Goal: Find specific page/section: Find specific page/section

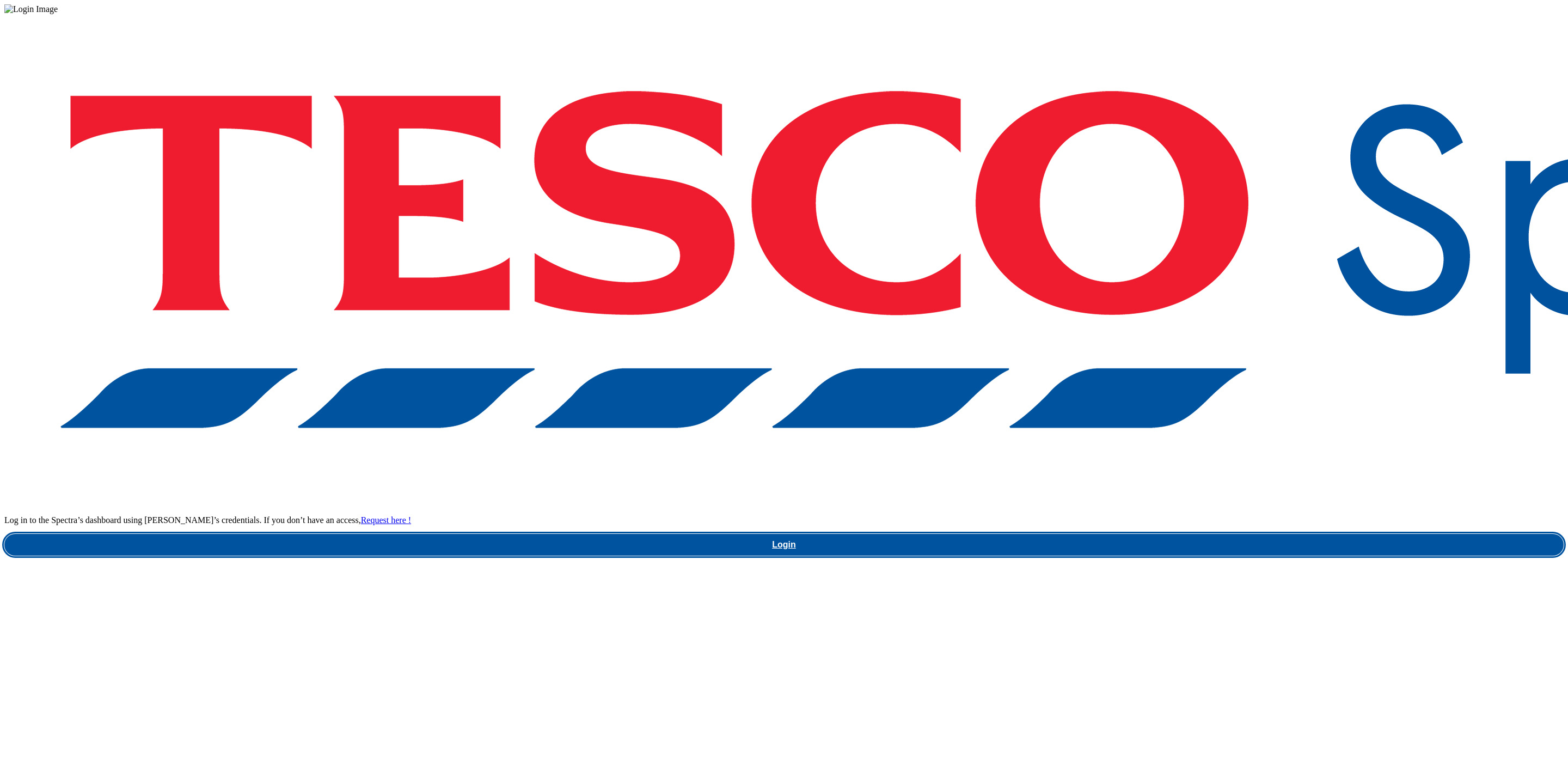
click at [1162, 534] on link "Login" at bounding box center [784, 545] width 1560 height 22
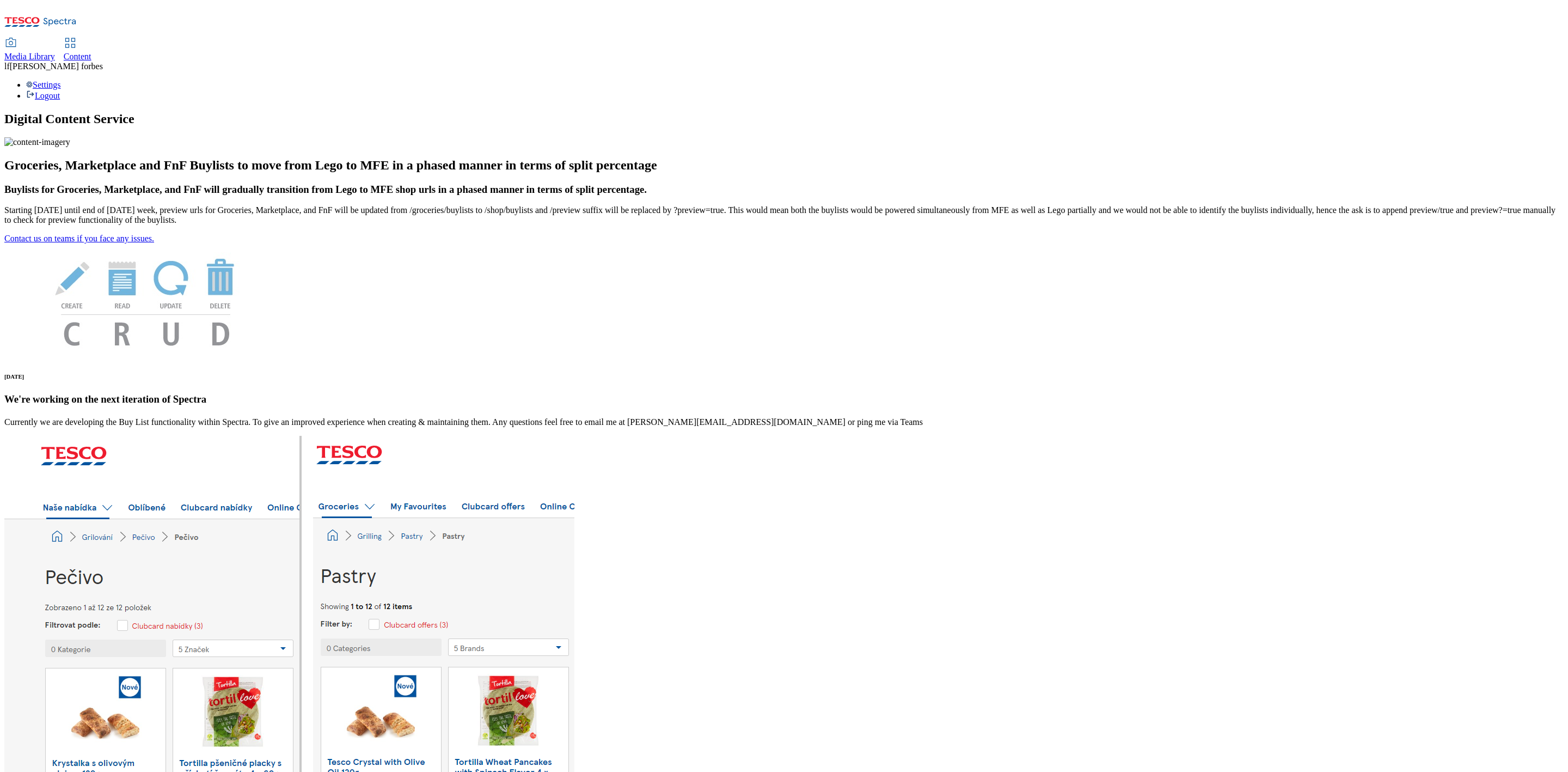
click at [55, 52] on span "Media Library" at bounding box center [30, 56] width 51 height 9
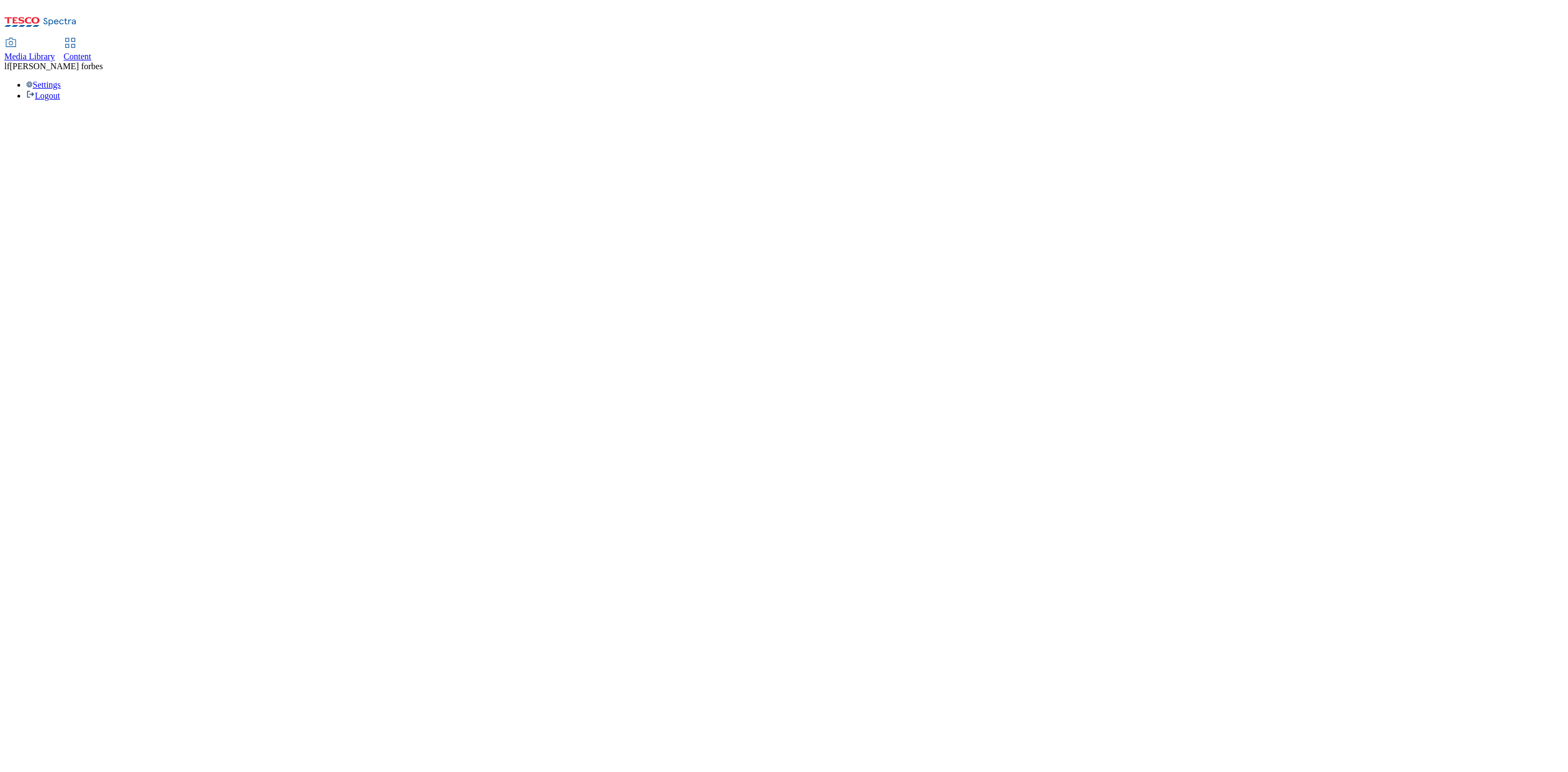
select select "flare-ghs-mktg"
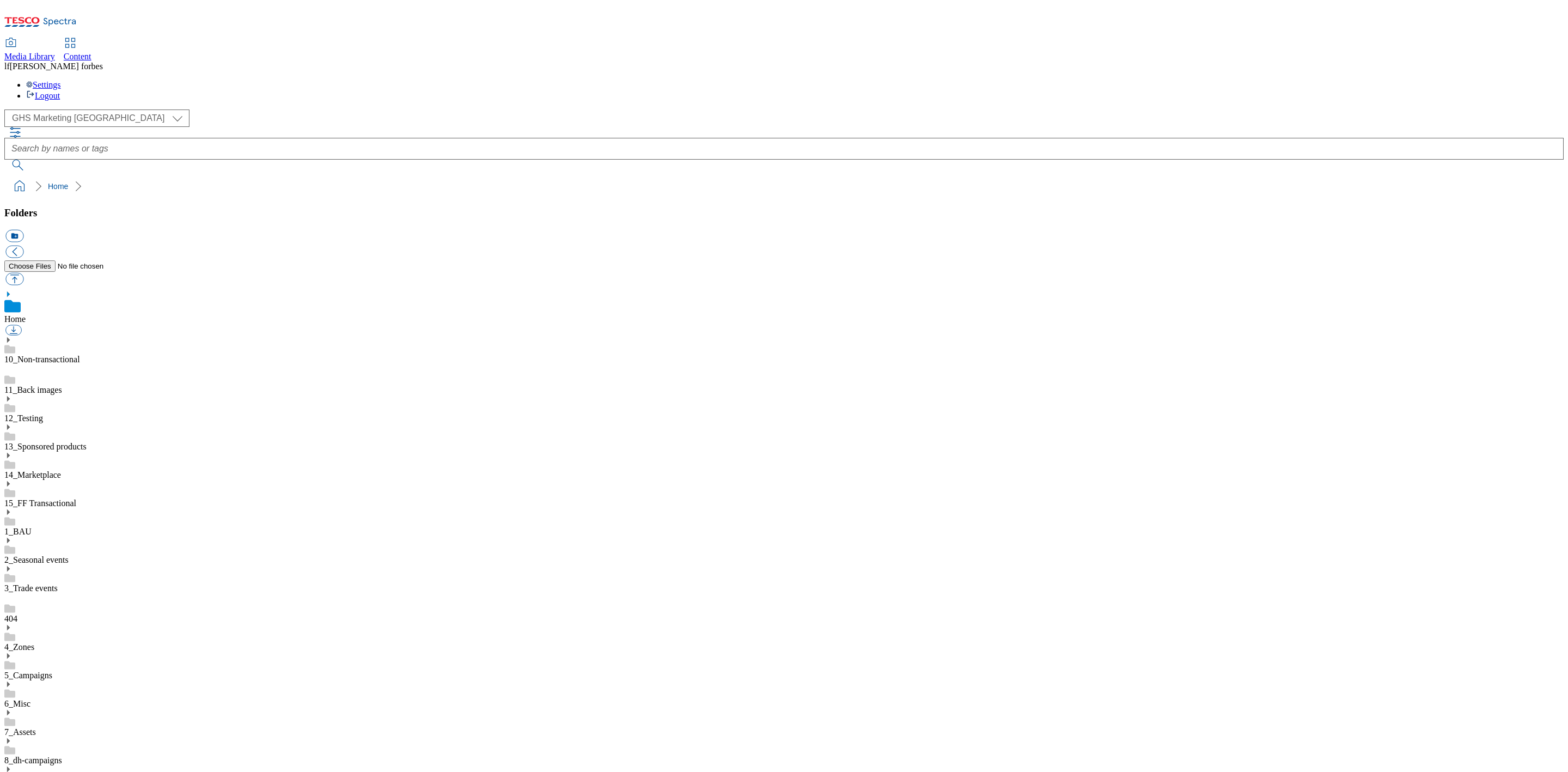
scroll to position [2, 0]
click at [10, 509] on use at bounding box center [8, 512] width 3 height 5
click at [12, 737] on icon at bounding box center [8, 741] width 8 height 8
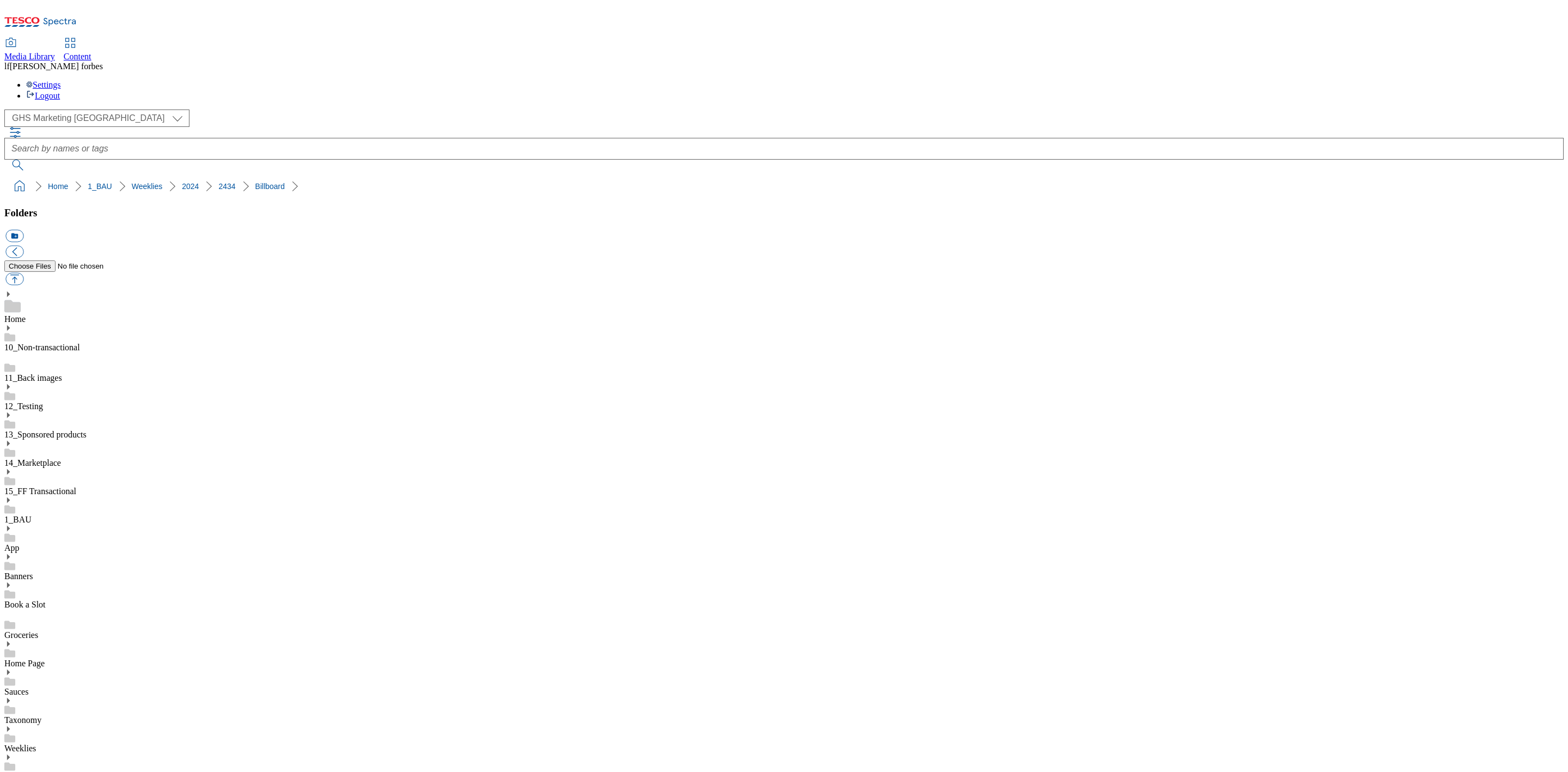
click at [90, 110] on select "Dotcom UK GHS Marketing [GEOGRAPHIC_DATA]" at bounding box center [97, 118] width 185 height 18
click at [422, 110] on div "( optional ) Dotcom [GEOGRAPHIC_DATA] GHS Marketing UK GHS Marketing [GEOGRAPHI…" at bounding box center [784, 118] width 1560 height 18
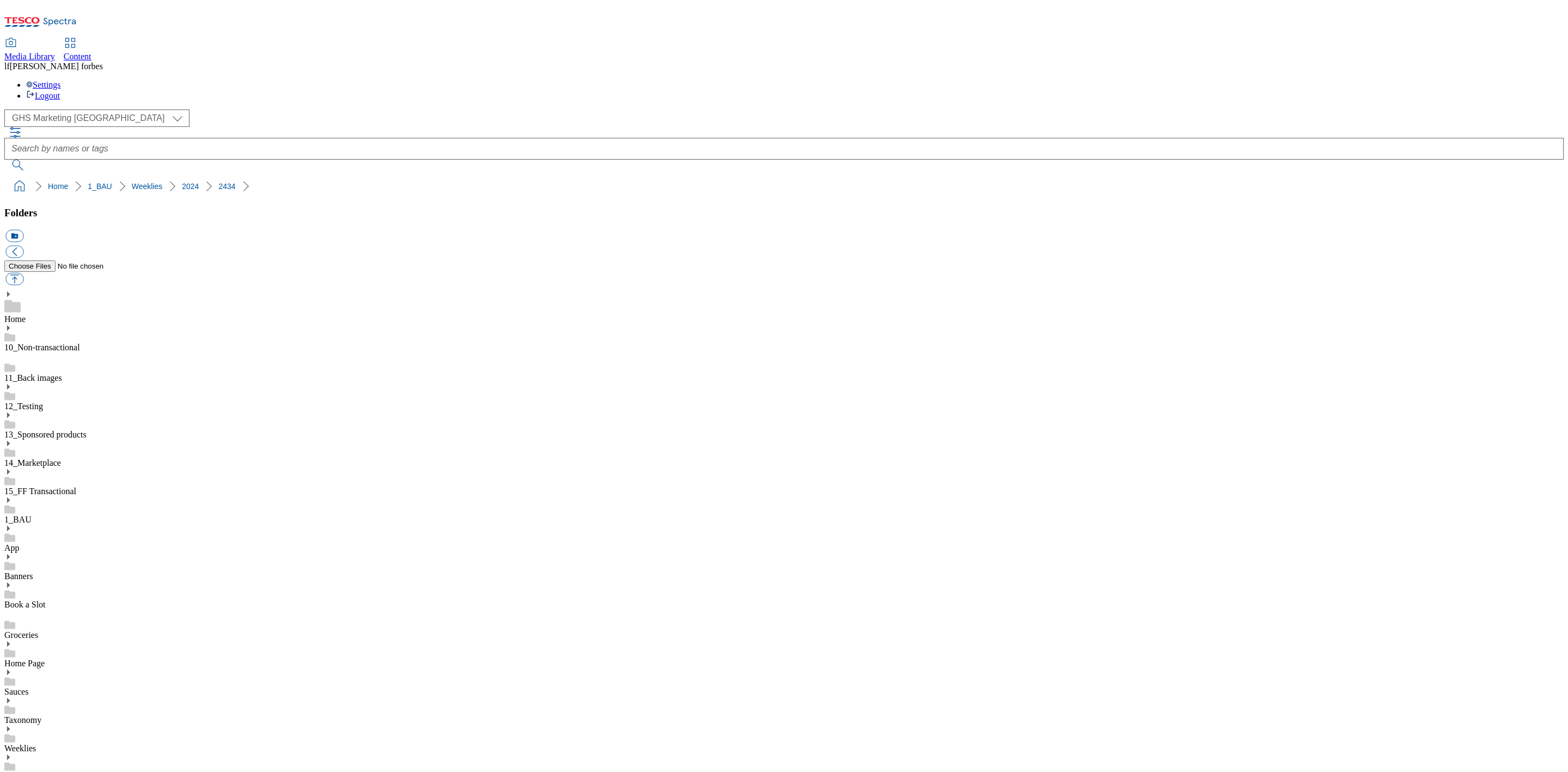
scroll to position [0, 0]
click at [10, 726] on use at bounding box center [8, 729] width 3 height 5
click at [12, 497] on icon at bounding box center [8, 500] width 8 height 8
click at [12, 439] on icon at bounding box center [8, 443] width 8 height 8
click at [61, 458] on link "14_Marketplace" at bounding box center [32, 463] width 56 height 9
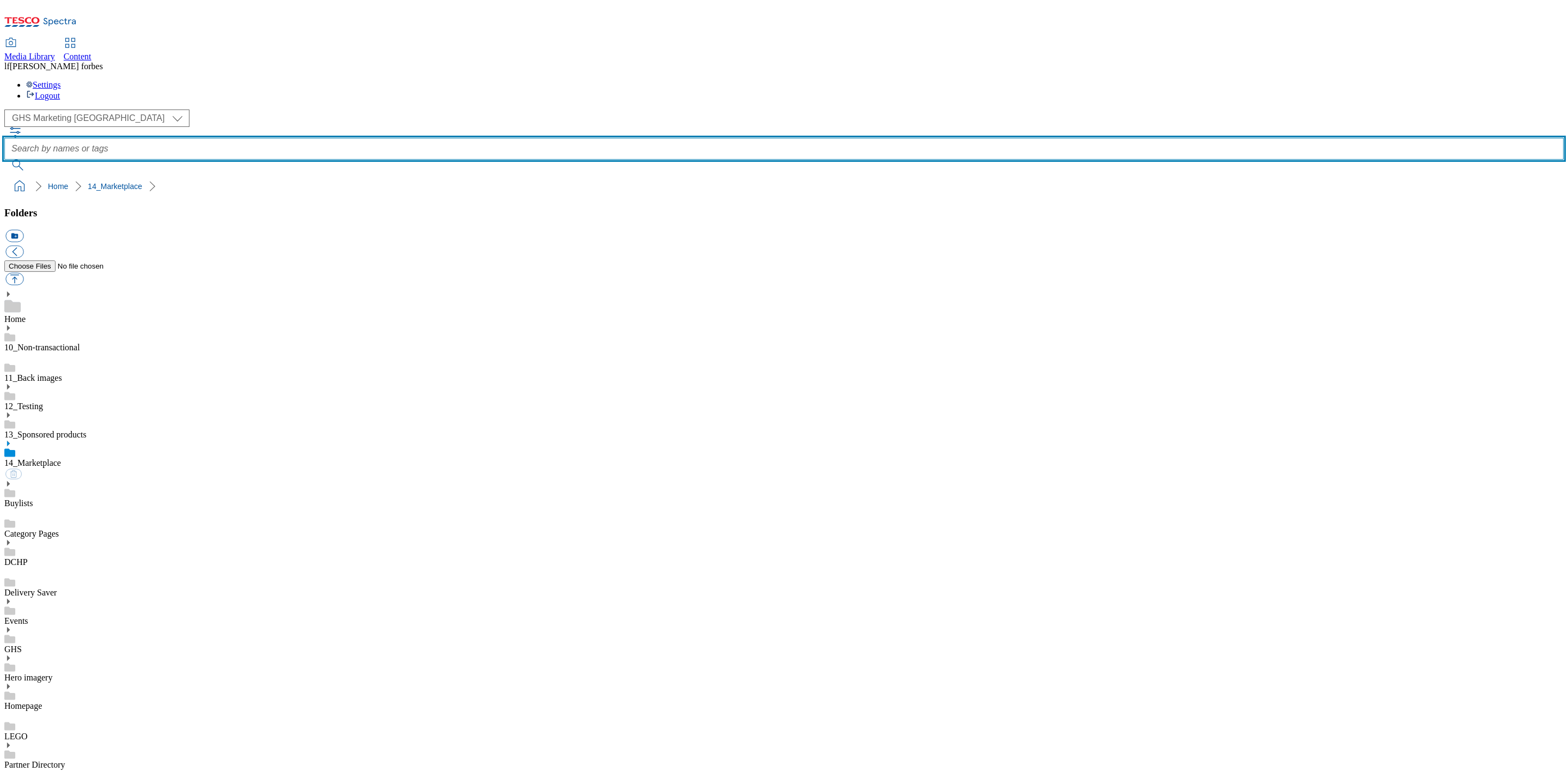
click at [657, 138] on input "text" at bounding box center [784, 149] width 1560 height 22
type input "r"
type input "Price cuts"
click at [5, 159] on button "submit" at bounding box center [19, 165] width 29 height 11
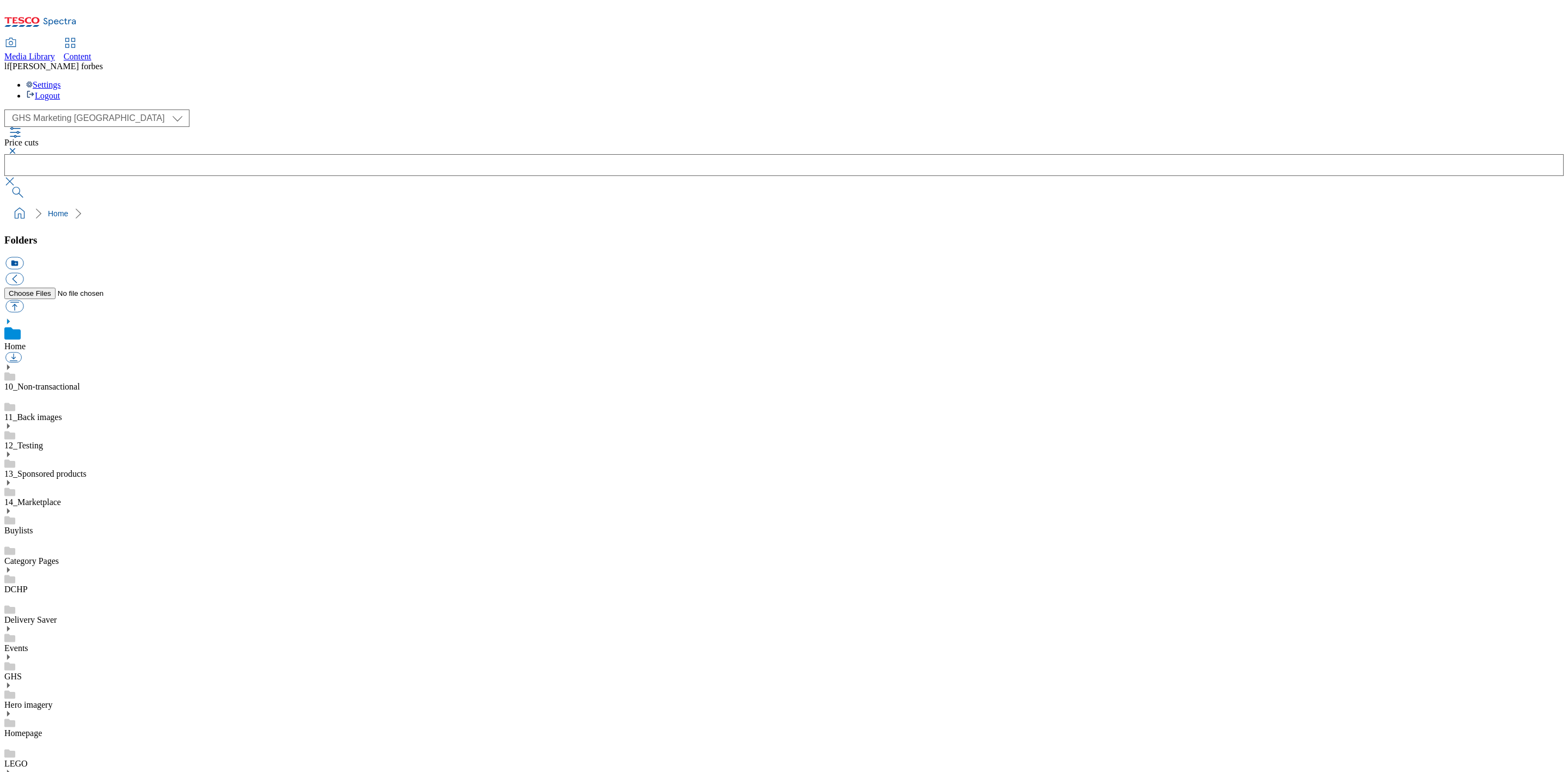
click at [10, 711] on use at bounding box center [8, 714] width 3 height 5
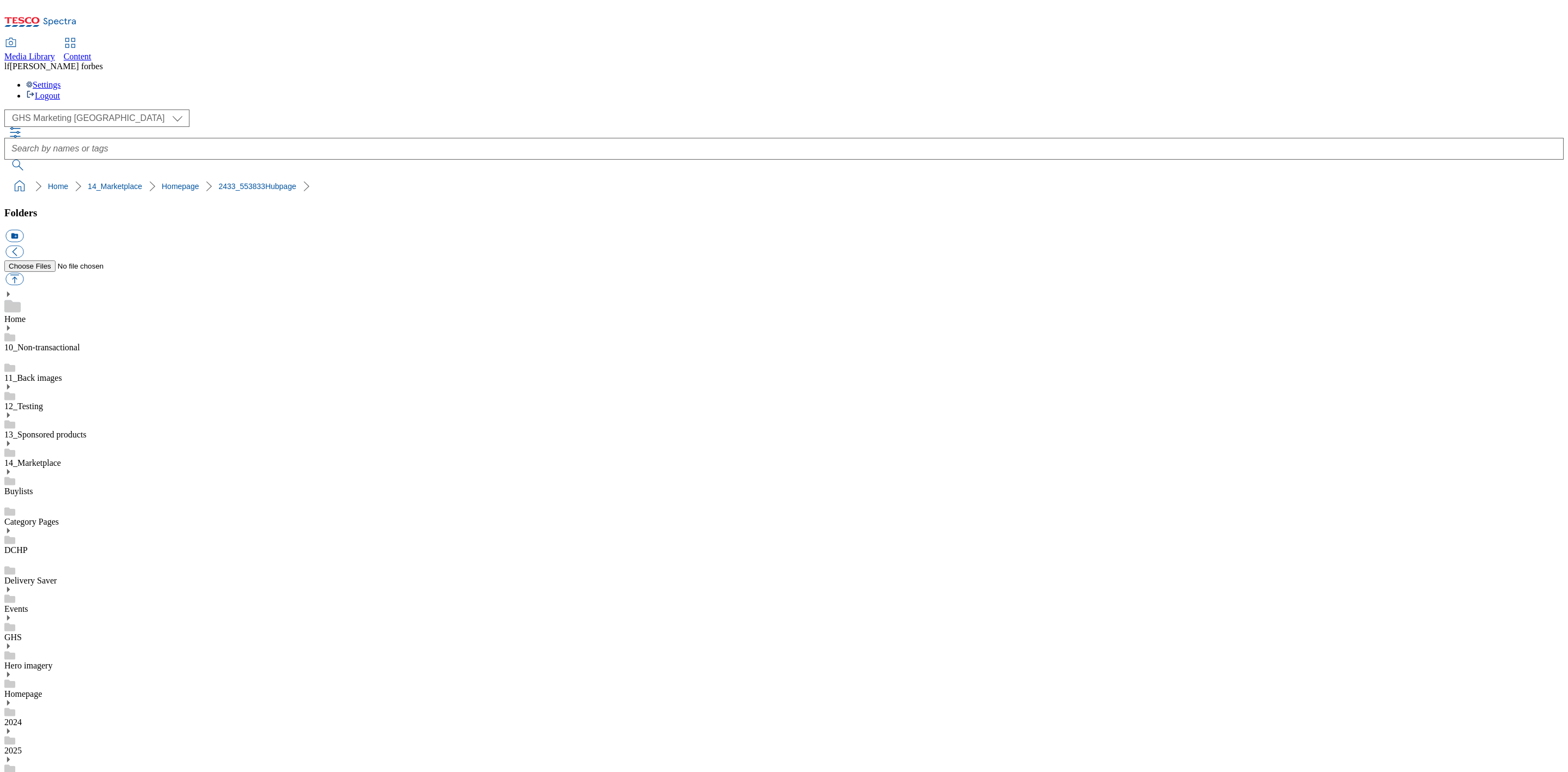
scroll to position [163, 0]
click at [12, 671] on icon at bounding box center [8, 675] width 8 height 8
click at [12, 614] on icon at bounding box center [8, 618] width 8 height 8
click at [12, 701] on icon at bounding box center [8, 705] width 8 height 8
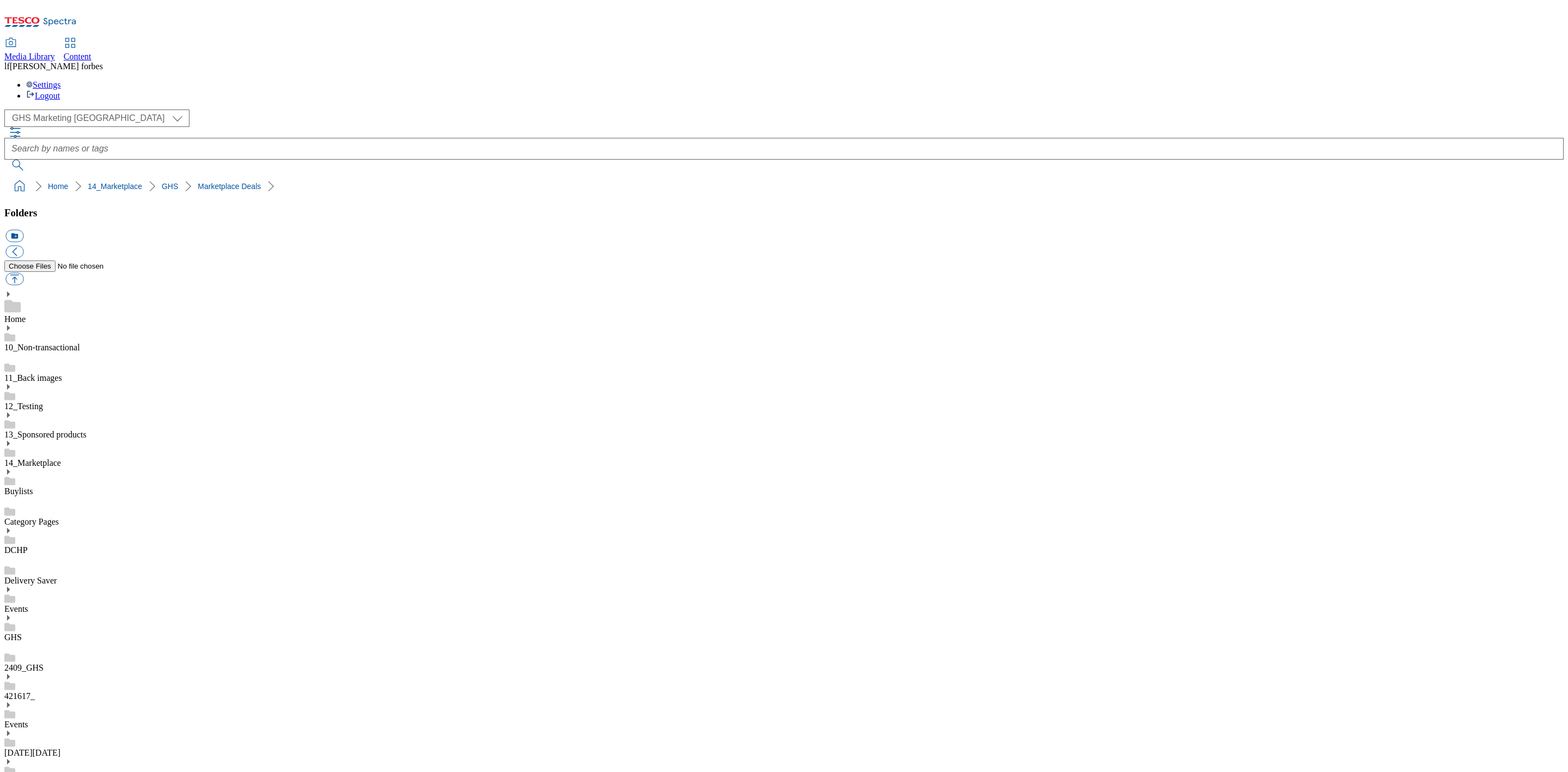
click at [12, 614] on icon at bounding box center [8, 618] width 8 height 8
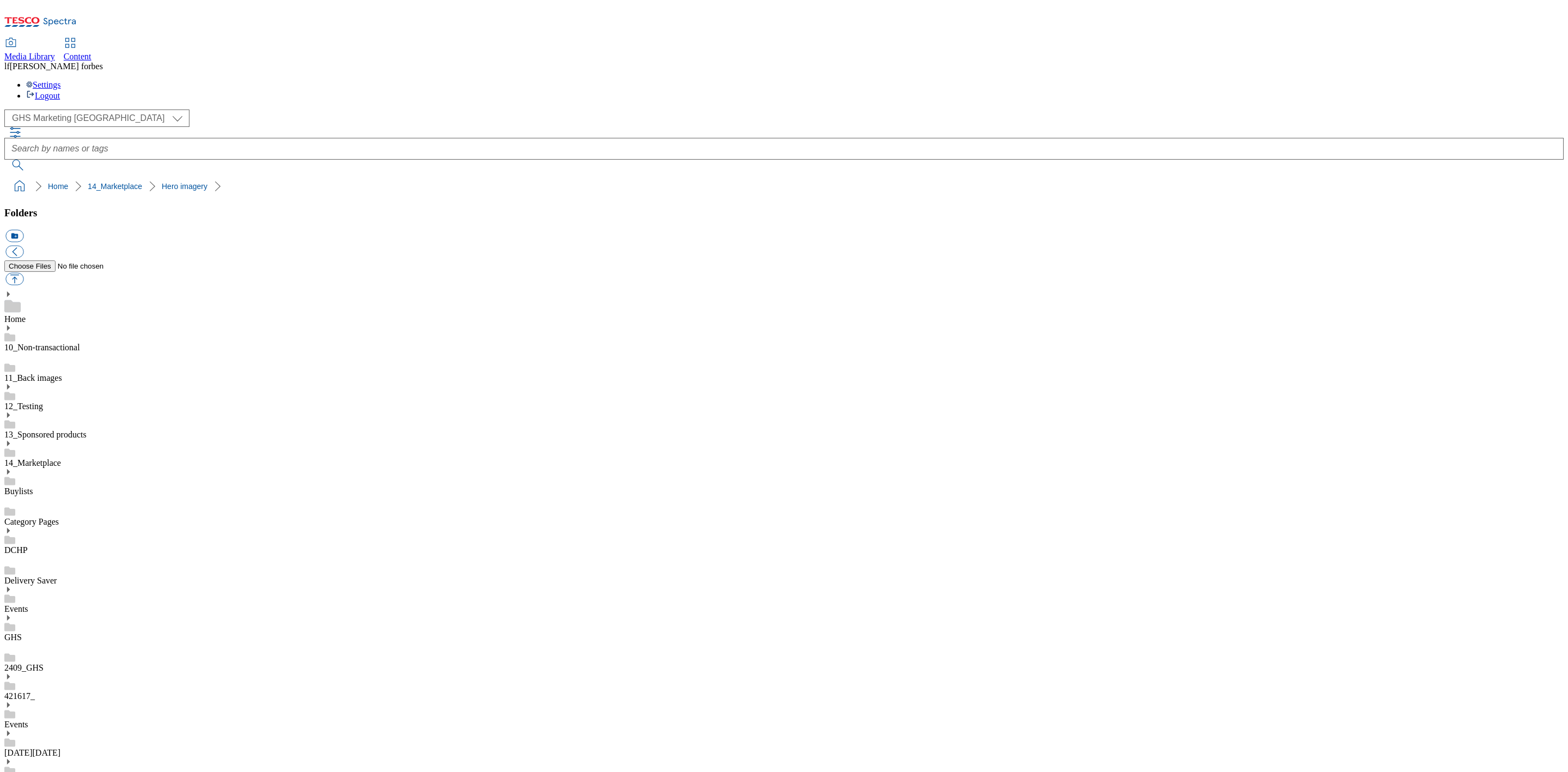
click at [113, 439] on div "14_Marketplace" at bounding box center [784, 454] width 1560 height 29
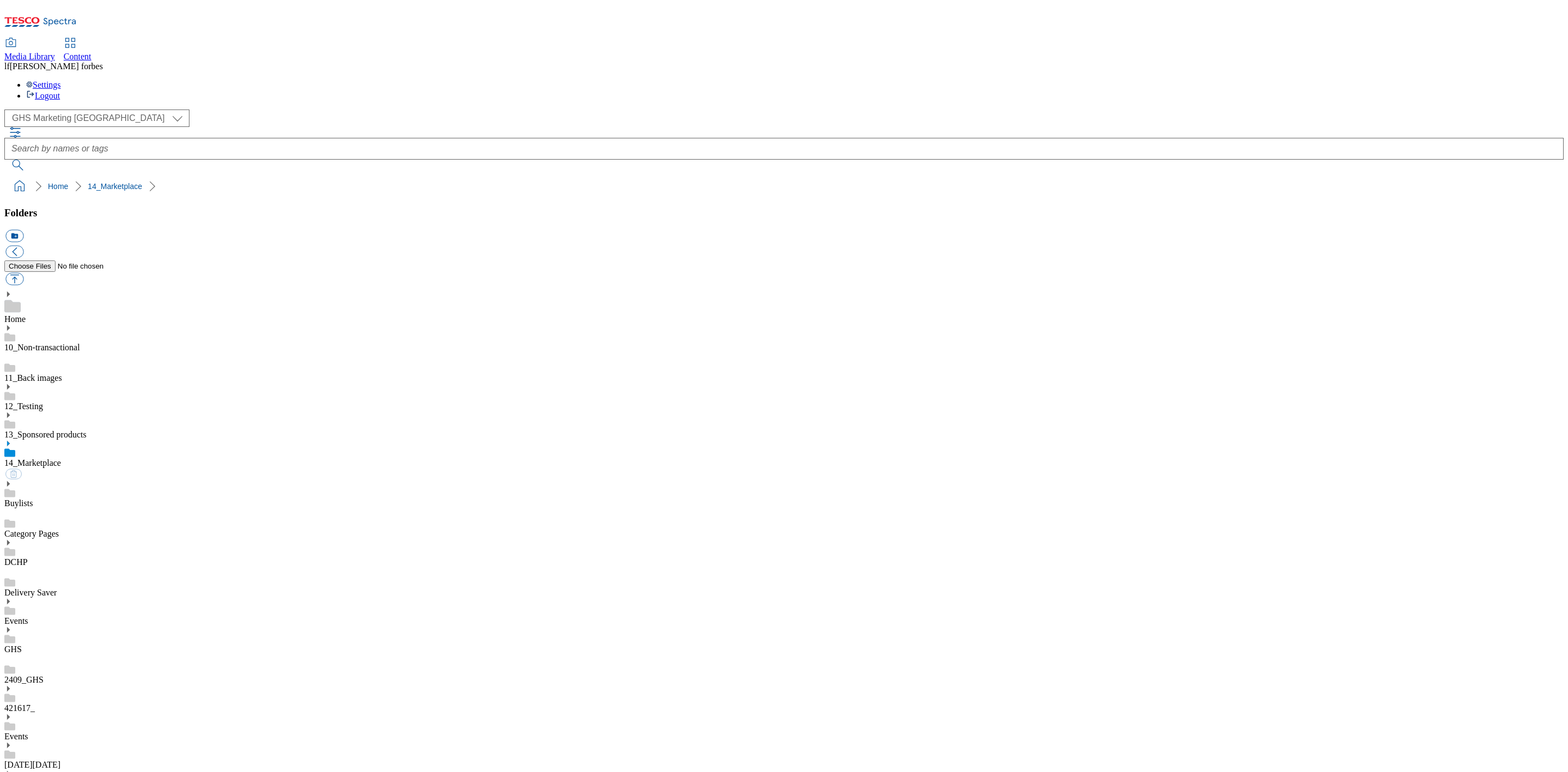
click at [32, 498] on link "Buylists" at bounding box center [19, 503] width 29 height 9
